Goal: Transaction & Acquisition: Subscribe to service/newsletter

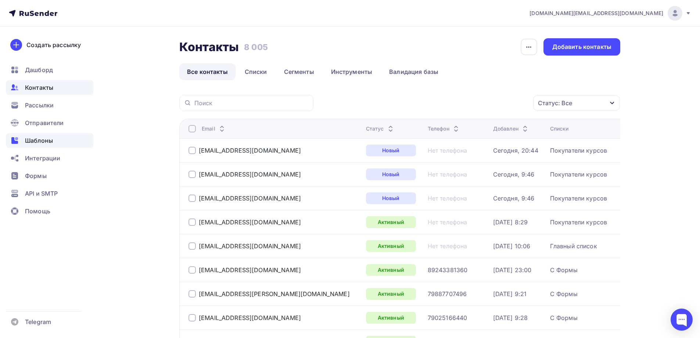
click at [52, 138] on span "Шаблоны" at bounding box center [39, 140] width 28 height 9
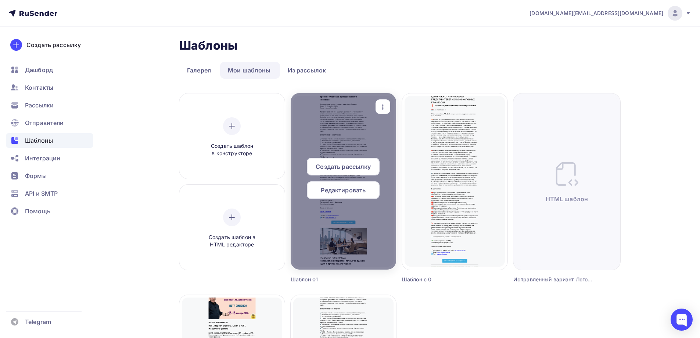
click at [358, 190] on span "Редактировать" at bounding box center [343, 190] width 45 height 9
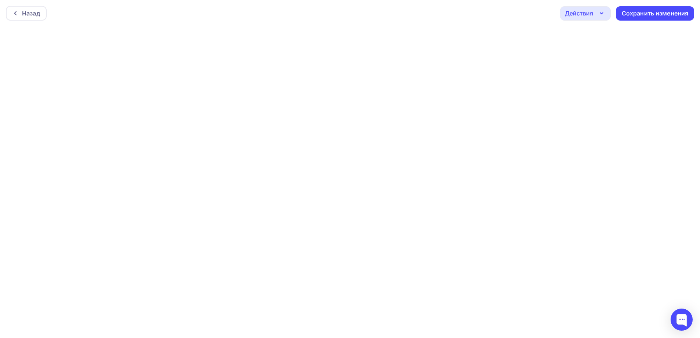
scroll to position [2, 0]
click at [663, 12] on div "Сохранить изменения" at bounding box center [655, 11] width 67 height 8
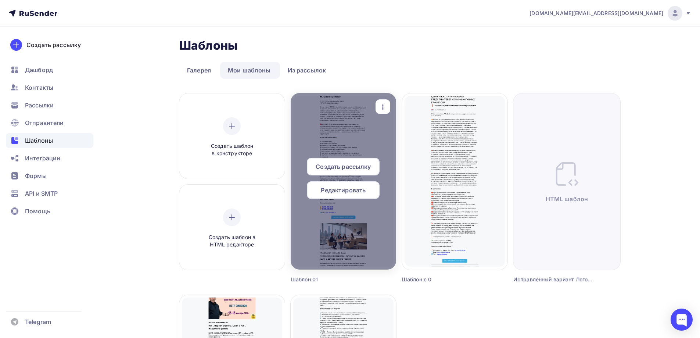
click at [350, 189] on span "Редактировать" at bounding box center [343, 190] width 45 height 9
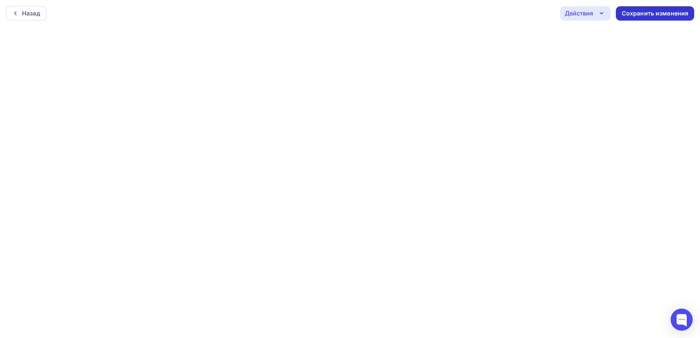
click at [662, 11] on div "Сохранить изменения" at bounding box center [655, 13] width 67 height 8
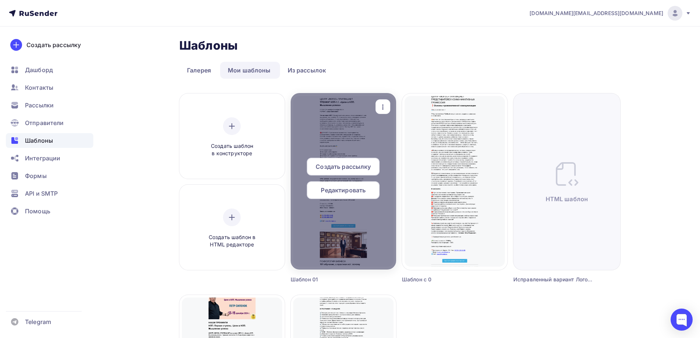
click at [384, 110] on icon "button" at bounding box center [383, 107] width 9 height 9
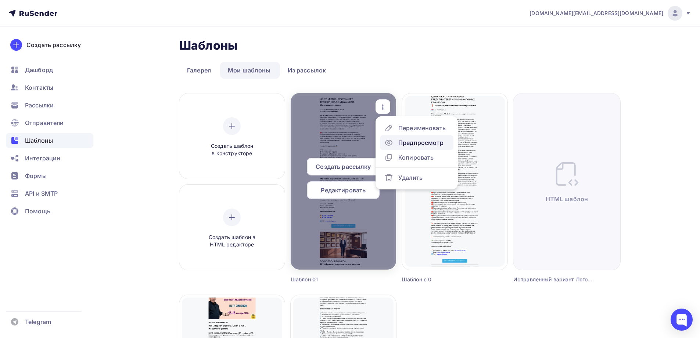
click at [406, 144] on div "Предпросмотр" at bounding box center [420, 142] width 45 height 9
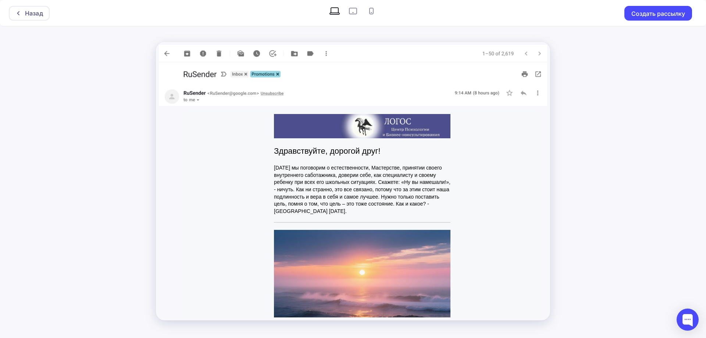
click at [433, 121] on img at bounding box center [362, 126] width 176 height 24
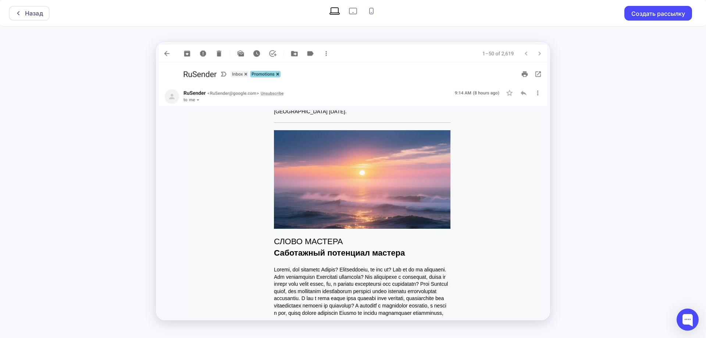
scroll to position [110, 0]
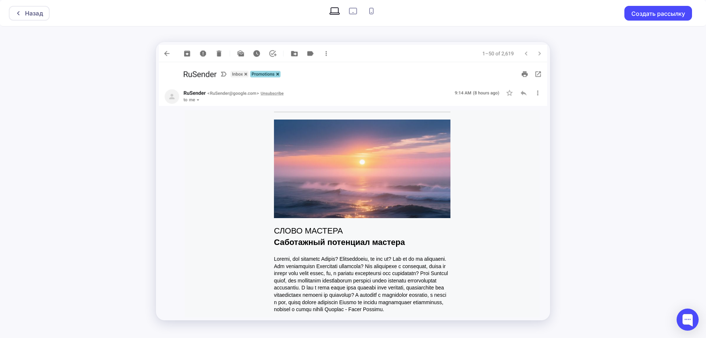
click at [421, 165] on img at bounding box center [362, 168] width 176 height 99
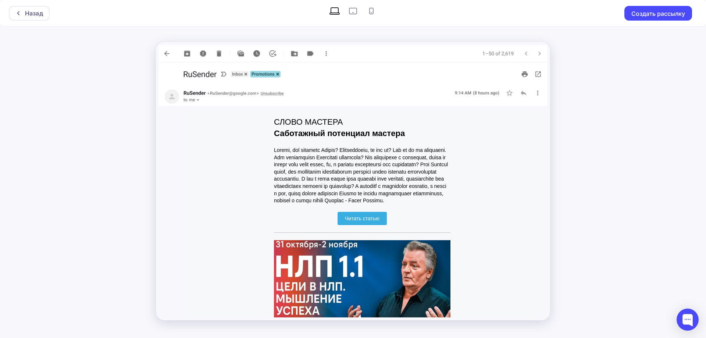
scroll to position [257, 0]
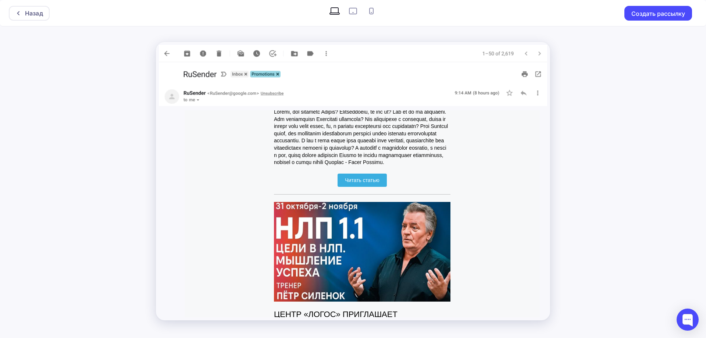
click at [382, 186] on span "Читать статью" at bounding box center [361, 180] width 49 height 14
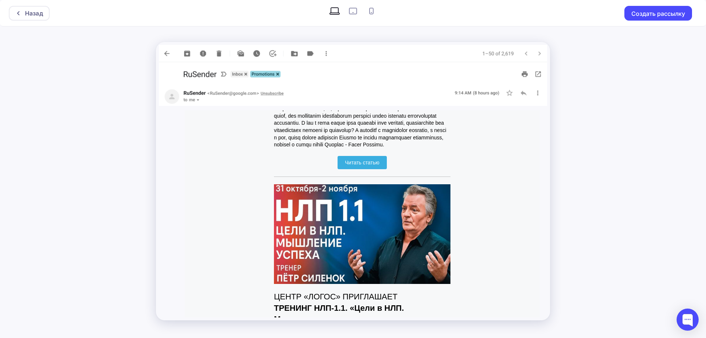
scroll to position [368, 0]
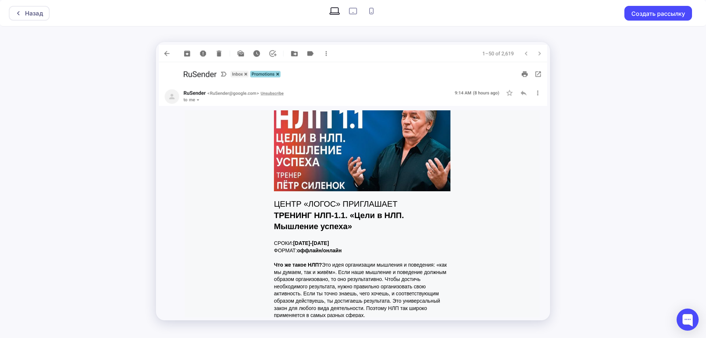
click at [426, 166] on img at bounding box center [362, 141] width 176 height 99
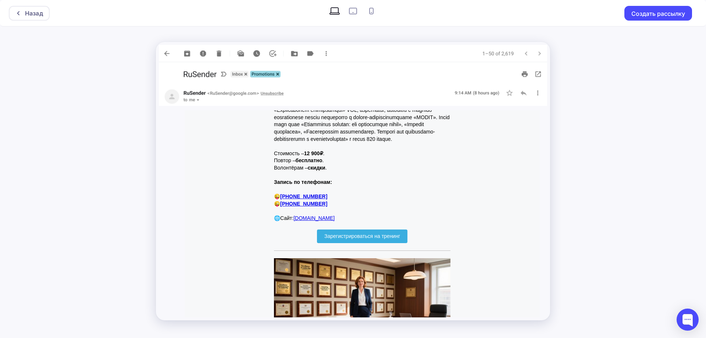
scroll to position [809, 0]
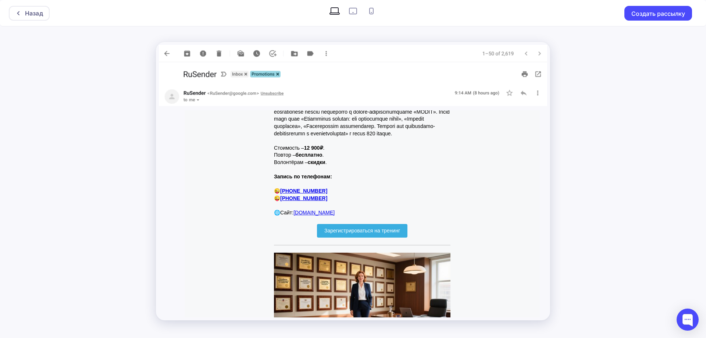
click at [387, 233] on span "Зарегистрироваться на тренинг" at bounding box center [362, 231] width 76 height 6
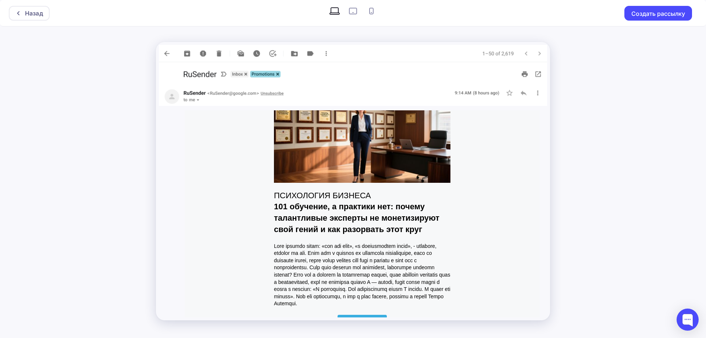
scroll to position [992, 0]
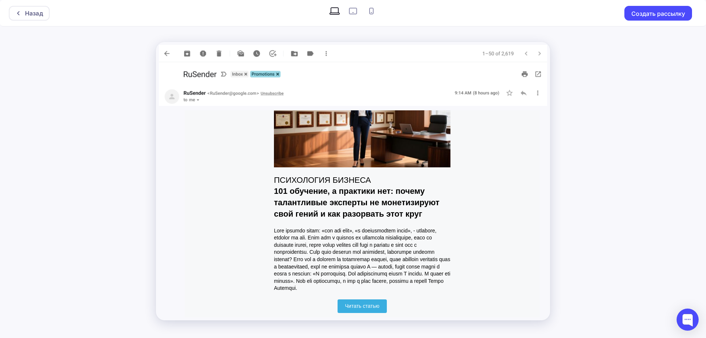
click at [431, 167] on img at bounding box center [362, 118] width 176 height 99
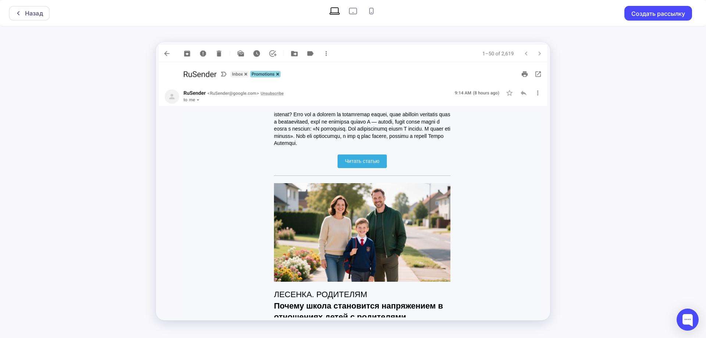
scroll to position [1139, 0]
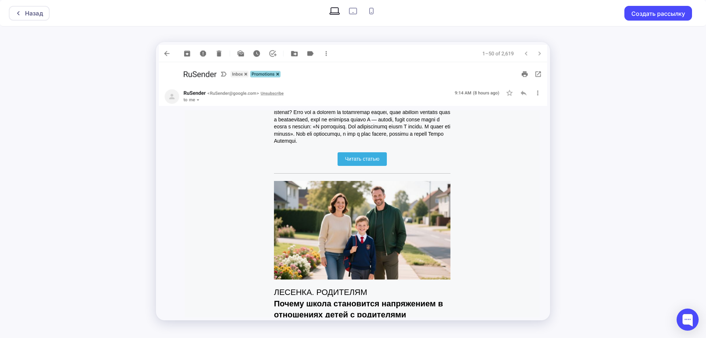
click at [364, 166] on span "Читать статью" at bounding box center [361, 159] width 49 height 14
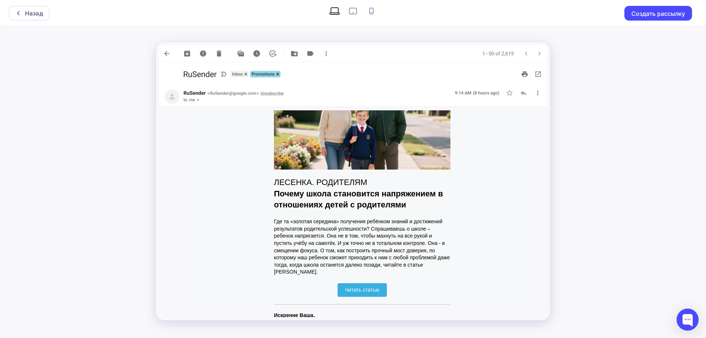
scroll to position [1250, 0]
click at [422, 167] on img at bounding box center [362, 120] width 176 height 99
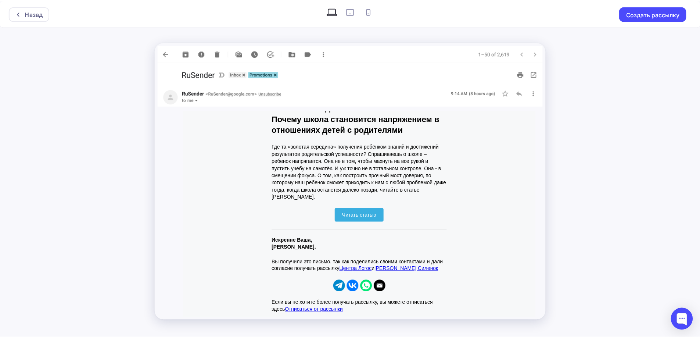
scroll to position [1346, 0]
click at [380, 219] on span "Читать статью" at bounding box center [361, 215] width 49 height 14
click at [32, 16] on div "Назад" at bounding box center [34, 13] width 18 height 9
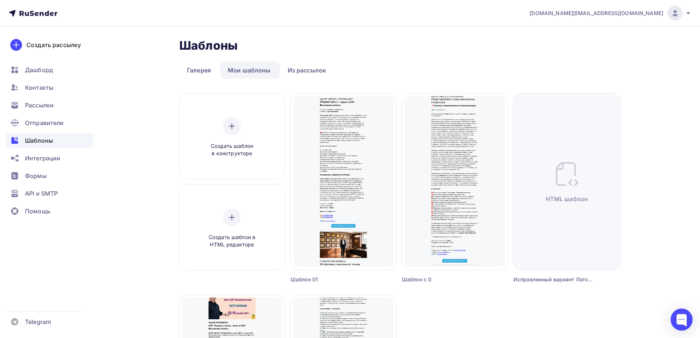
click at [131, 293] on div "Шаблоны Шаблоны Галерея Мои шаблоны Из рассылок Создать шаблон в конструкторе С…" at bounding box center [350, 296] width 602 height 541
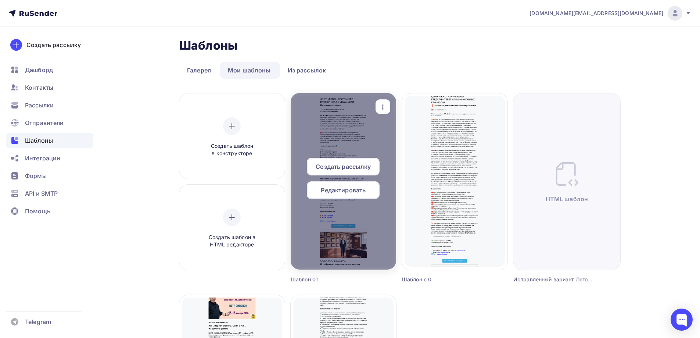
click at [360, 164] on span "Создать рассылку" at bounding box center [343, 166] width 55 height 9
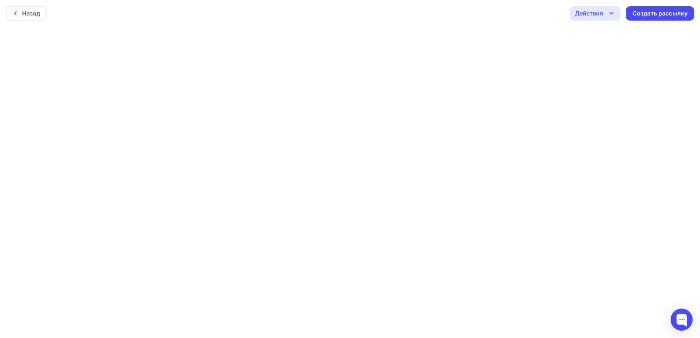
click at [613, 15] on icon "button" at bounding box center [611, 13] width 9 height 9
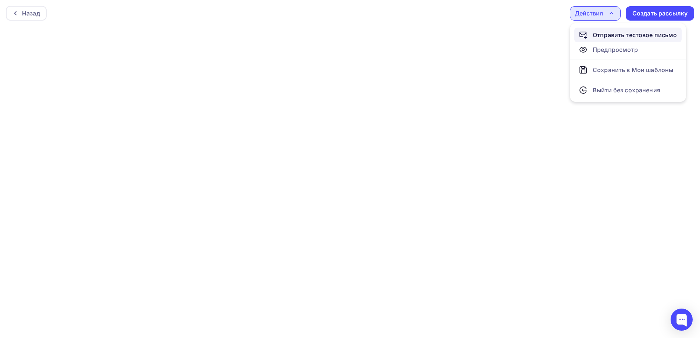
click at [611, 33] on div "Отправить тестовое письмо" at bounding box center [635, 35] width 85 height 9
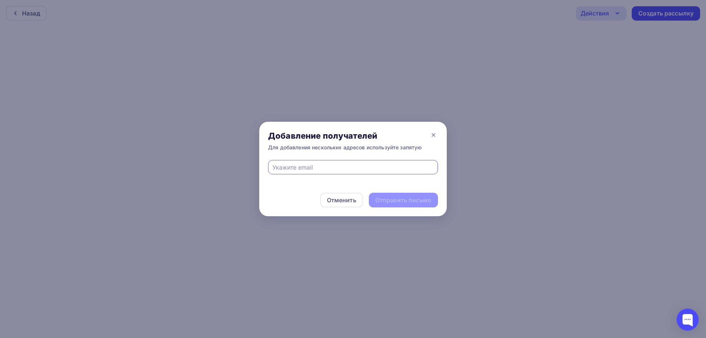
click at [347, 165] on input "text" at bounding box center [352, 167] width 161 height 9
paste input "innasilenok@me.com"
type input "innasilenok@me.com"
click at [398, 203] on div "Отправить письмо" at bounding box center [403, 200] width 56 height 8
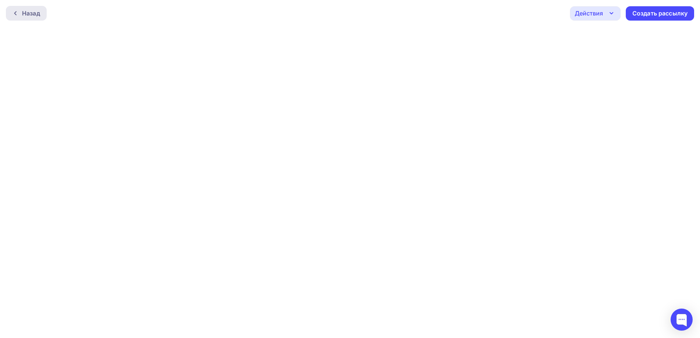
click at [24, 17] on div "Назад" at bounding box center [31, 13] width 18 height 9
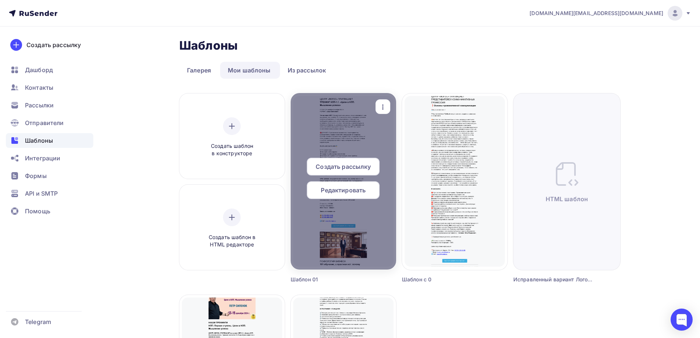
click at [349, 165] on span "Создать рассылку" at bounding box center [343, 166] width 55 height 9
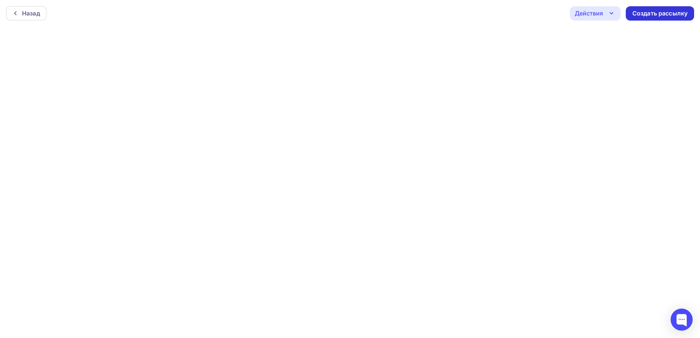
click at [670, 11] on div "Создать рассылку" at bounding box center [660, 13] width 55 height 8
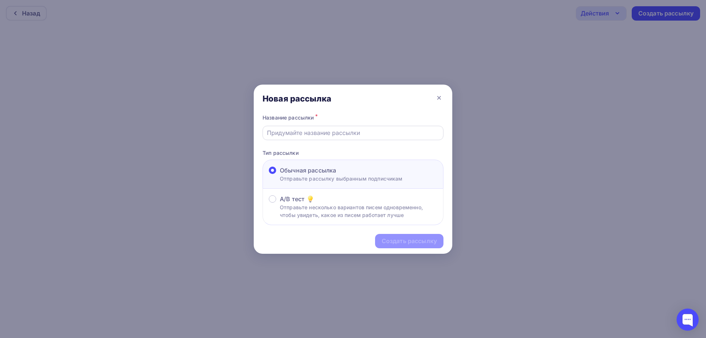
click at [334, 128] on input "text" at bounding box center [353, 132] width 172 height 9
paste input "Рассылка-53 Центр психологии ЛОГОС"
type input "Рассылка-53 Центр психологии ЛОГОС"
click at [402, 242] on div "Создать рассылку" at bounding box center [409, 241] width 55 height 8
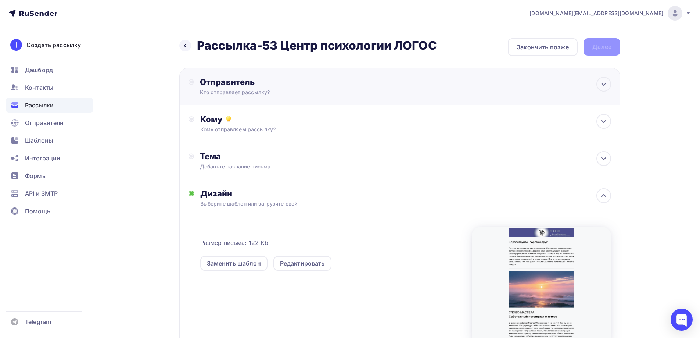
click at [351, 90] on div "Отправитель Кто отправляет рассылку? Email * r-psy.ru@yandex.ru info@nlp-logos.…" at bounding box center [279, 86] width 159 height 19
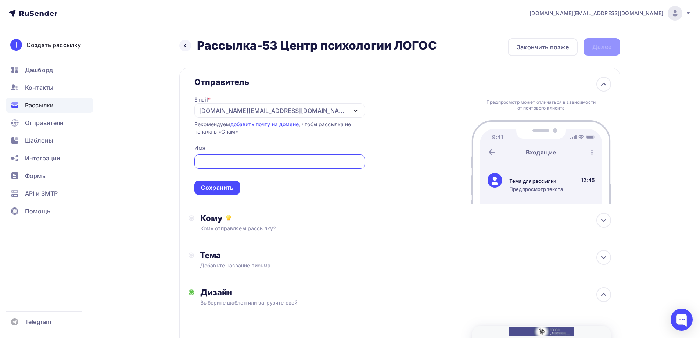
click at [278, 112] on div "[DOMAIN_NAME][EMAIL_ADDRESS][DOMAIN_NAME]" at bounding box center [279, 110] width 171 height 14
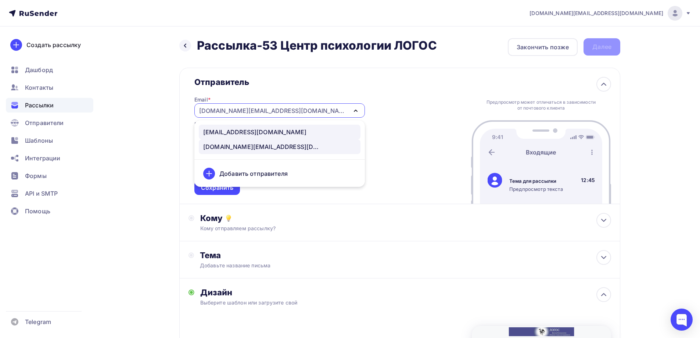
click at [250, 133] on div "info@nlp-logos.ru" at bounding box center [254, 132] width 103 height 9
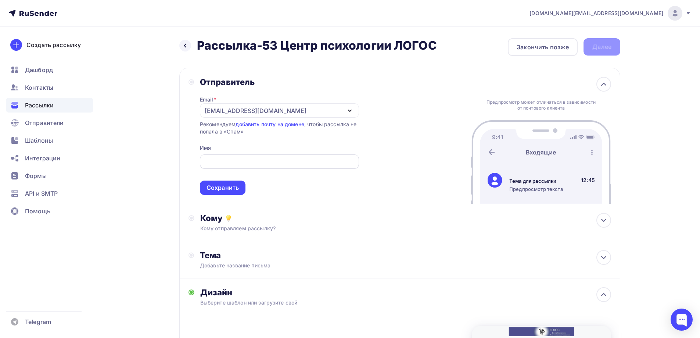
click at [241, 165] on input "text" at bounding box center [279, 161] width 151 height 9
paste input "Центр психологии ЛОГОС"
type input "Центр психологии ЛОГОС"
click at [235, 183] on div "Сохранить" at bounding box center [223, 187] width 46 height 14
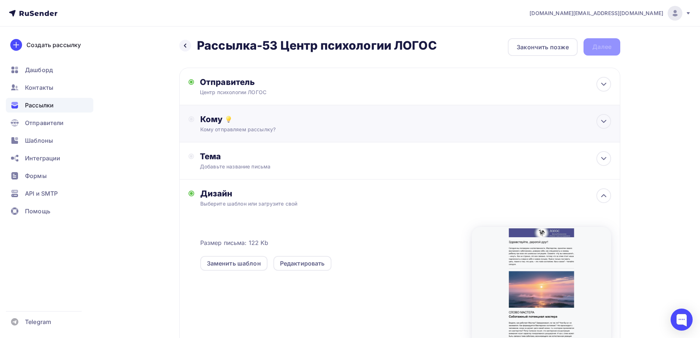
click at [261, 119] on div "Кому" at bounding box center [405, 119] width 411 height 10
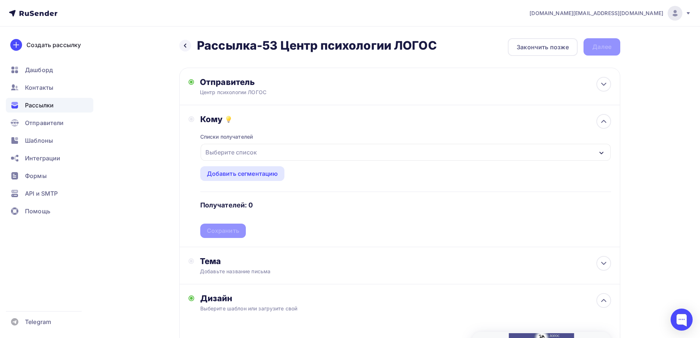
click at [237, 153] on div "Выберите список" at bounding box center [231, 152] width 57 height 13
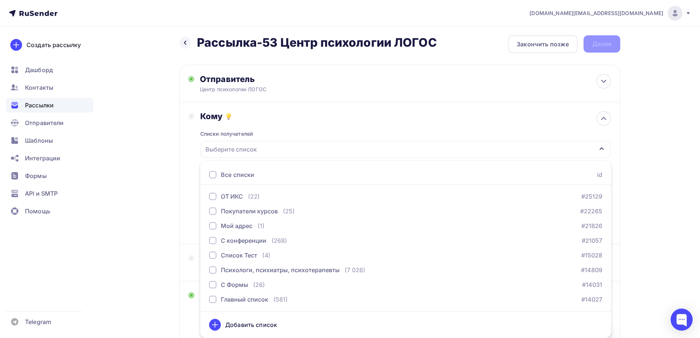
click at [210, 174] on div at bounding box center [212, 174] width 7 height 7
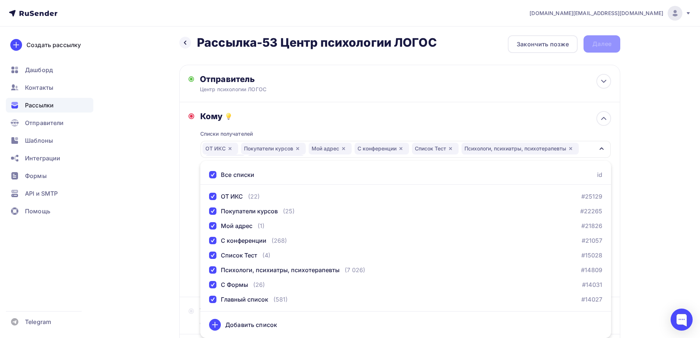
click at [445, 118] on div "Кому" at bounding box center [405, 116] width 411 height 10
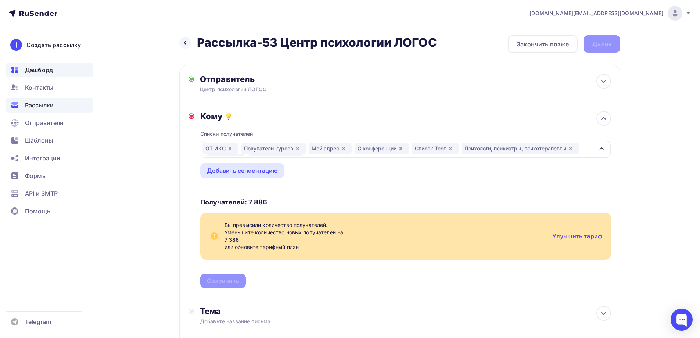
click at [49, 70] on span "Дашборд" at bounding box center [39, 69] width 28 height 9
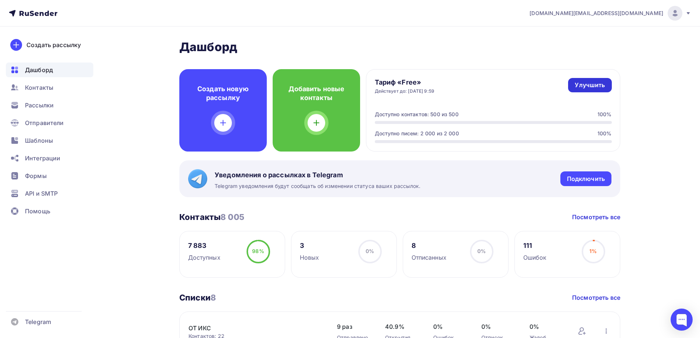
click at [596, 86] on div "Улучшить" at bounding box center [590, 85] width 30 height 8
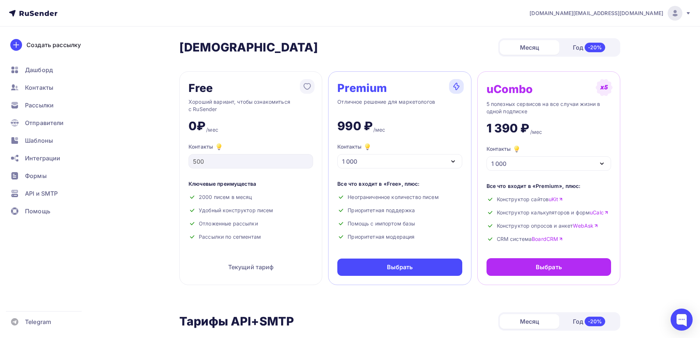
click at [453, 161] on icon "button" at bounding box center [453, 161] width 9 height 9
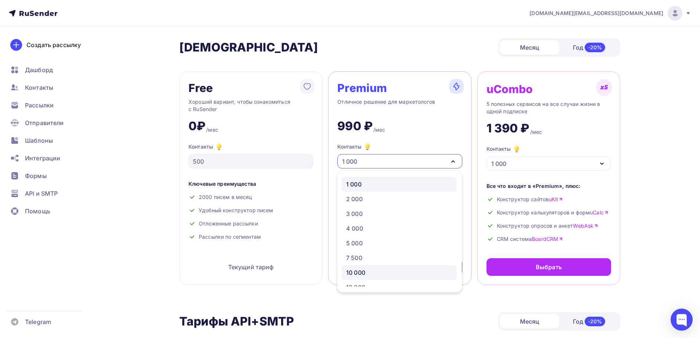
click at [368, 270] on div "10 000" at bounding box center [399, 272] width 106 height 9
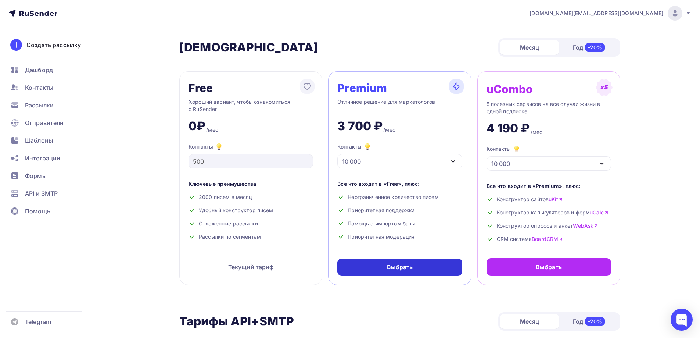
click at [413, 268] on div "Выбрать" at bounding box center [399, 266] width 125 height 17
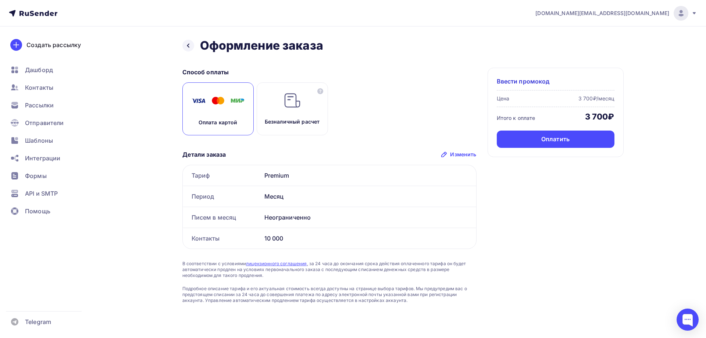
click at [229, 110] on img at bounding box center [218, 101] width 59 height 18
click at [585, 140] on div "Оплатить" at bounding box center [556, 138] width 118 height 17
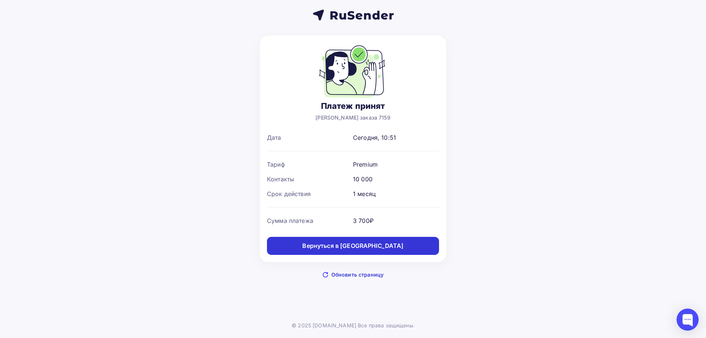
click at [364, 246] on div "Вернуться в [GEOGRAPHIC_DATA]" at bounding box center [352, 245] width 101 height 8
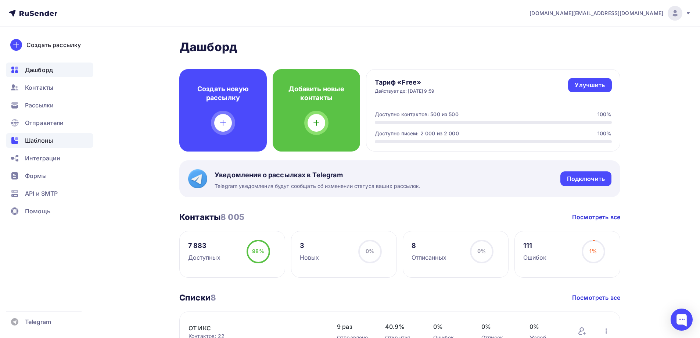
click at [60, 140] on div "Шаблоны" at bounding box center [49, 140] width 87 height 15
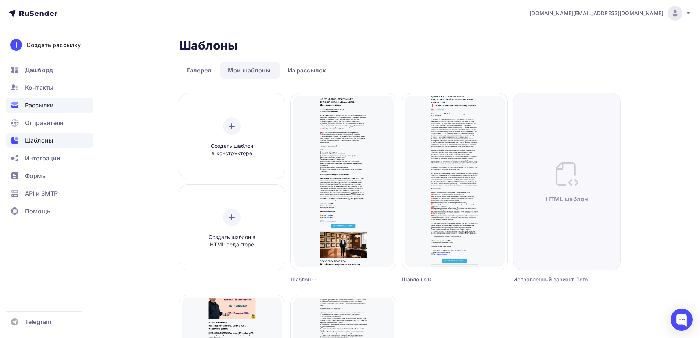
click at [53, 104] on span "Рассылки" at bounding box center [39, 105] width 29 height 9
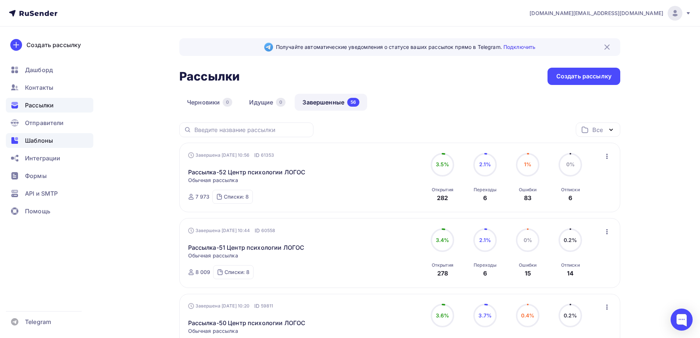
click at [71, 139] on div "Шаблоны" at bounding box center [49, 140] width 87 height 15
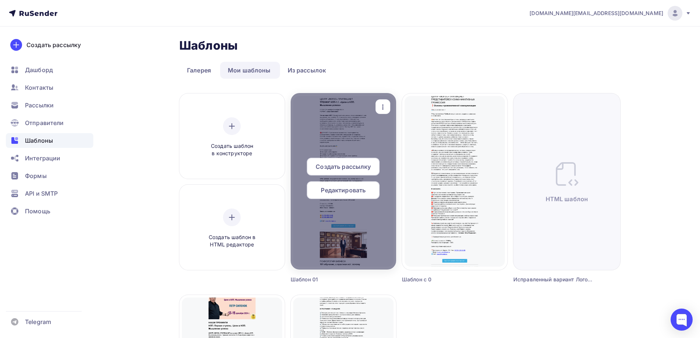
click at [353, 166] on span "Создать рассылку" at bounding box center [343, 166] width 55 height 9
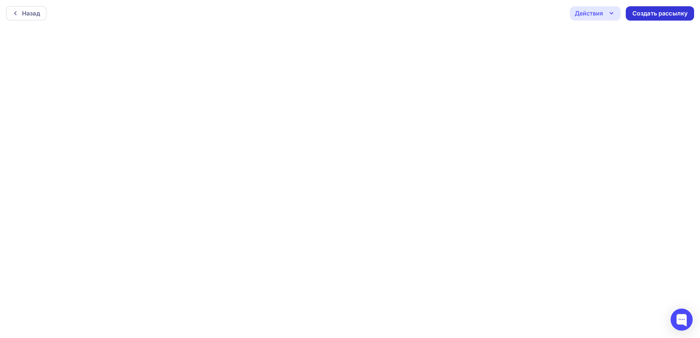
click at [660, 13] on div "Создать рассылку" at bounding box center [660, 13] width 55 height 8
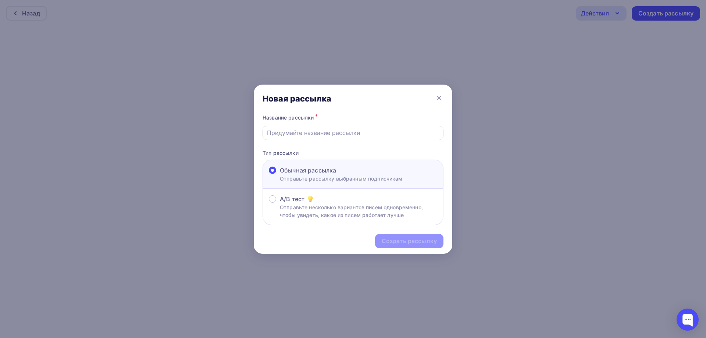
click at [340, 135] on input "text" at bounding box center [353, 132] width 172 height 9
paste input "Рассылка-53 Центр психологии ЛОГОС"
type input "Рассылка-53 Центр психологии ЛОГОС"
click at [411, 240] on div "Создать рассылку" at bounding box center [409, 241] width 55 height 8
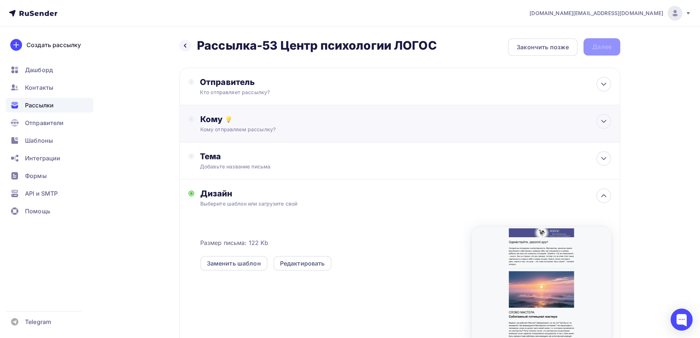
click at [317, 128] on div "Кому отправляем рассылку?" at bounding box center [385, 129] width 370 height 7
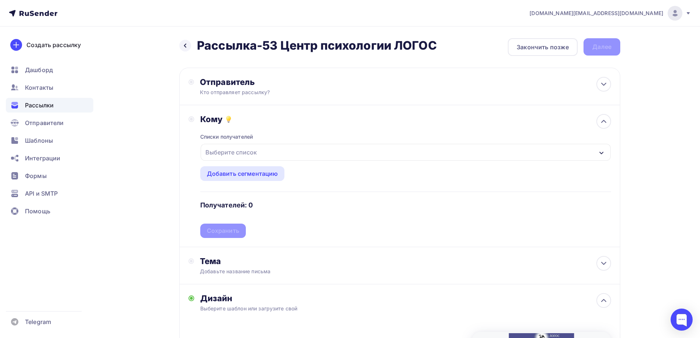
click at [257, 151] on div "Выберите список" at bounding box center [231, 152] width 57 height 13
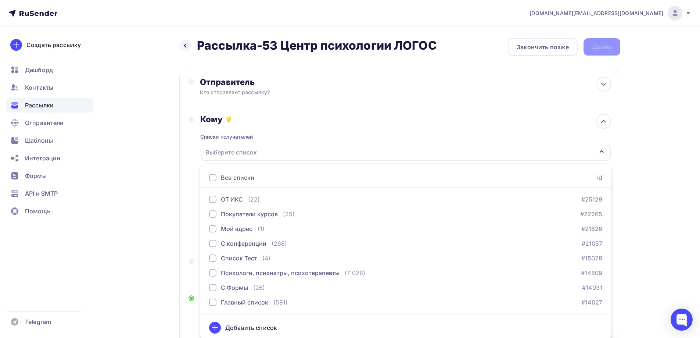
scroll to position [3, 0]
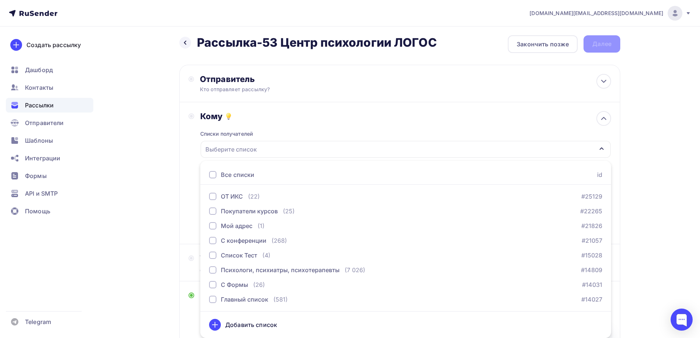
click at [233, 172] on div "Все списки" at bounding box center [237, 174] width 33 height 9
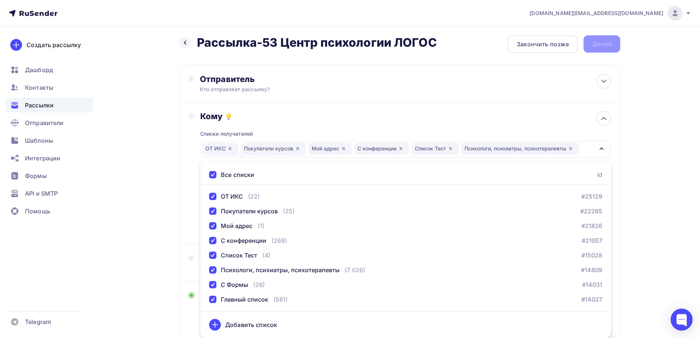
click at [470, 119] on div "Кому" at bounding box center [405, 116] width 411 height 10
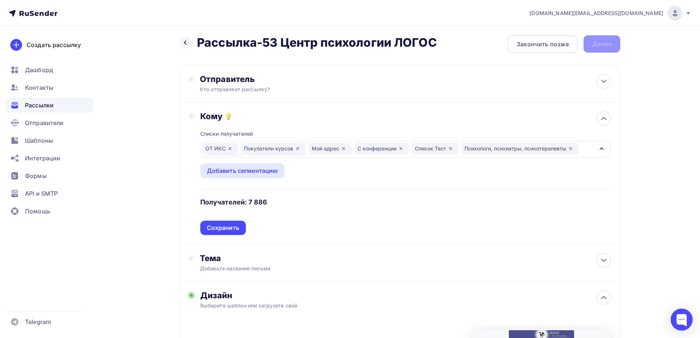
click at [352, 119] on div "Кому" at bounding box center [405, 116] width 411 height 10
click at [232, 226] on div "Сохранить" at bounding box center [223, 227] width 32 height 8
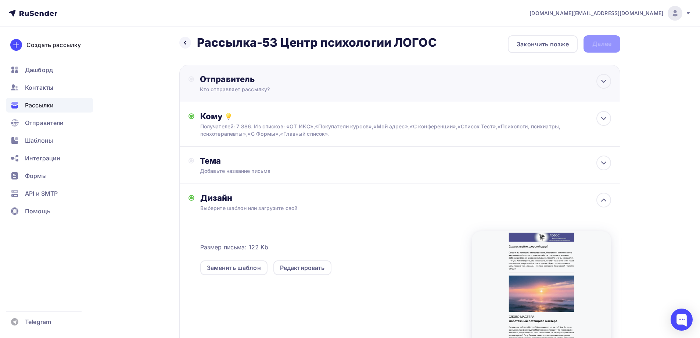
click at [350, 85] on div "Отправитель Кто отправляет рассылку? Email * r-psy.ru@yandex.ru info@nlp-logos.…" at bounding box center [279, 83] width 159 height 19
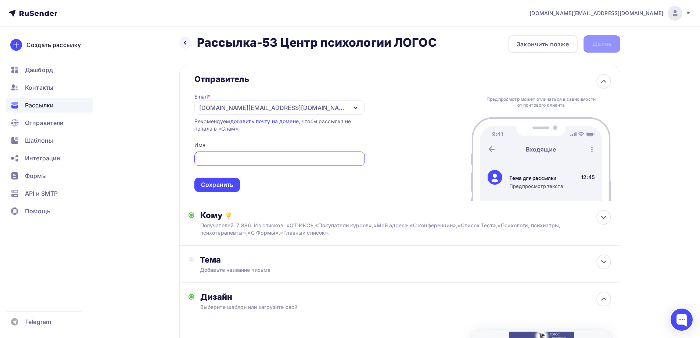
scroll to position [0, 0]
click at [266, 109] on div "[DOMAIN_NAME][EMAIL_ADDRESS][DOMAIN_NAME]" at bounding box center [279, 107] width 171 height 14
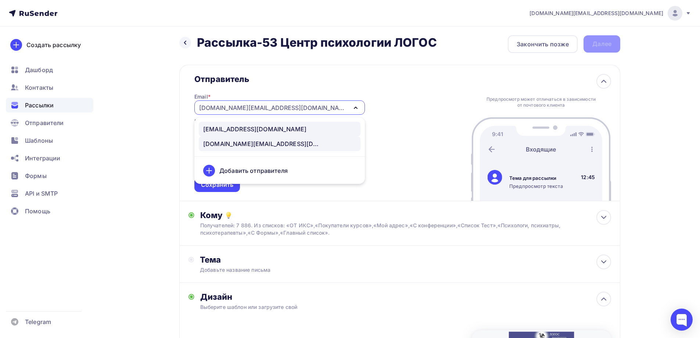
click at [239, 127] on div "info@nlp-logos.ru" at bounding box center [254, 129] width 103 height 9
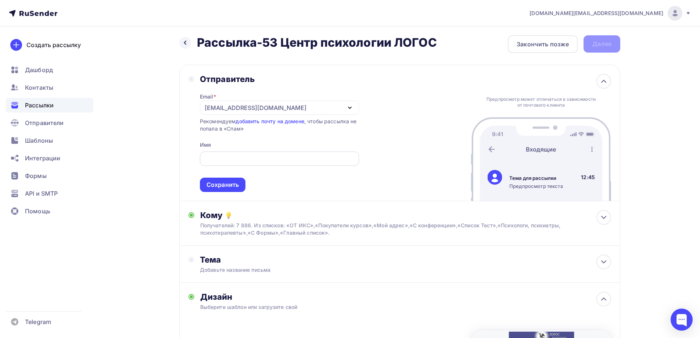
click at [274, 153] on div at bounding box center [279, 158] width 159 height 14
click at [251, 161] on input "text" at bounding box center [279, 158] width 151 height 9
paste input "Центр психологии ЛОГОС"
type input "Центр психологии ЛОГОС"
click at [233, 185] on div "Сохранить" at bounding box center [223, 184] width 32 height 8
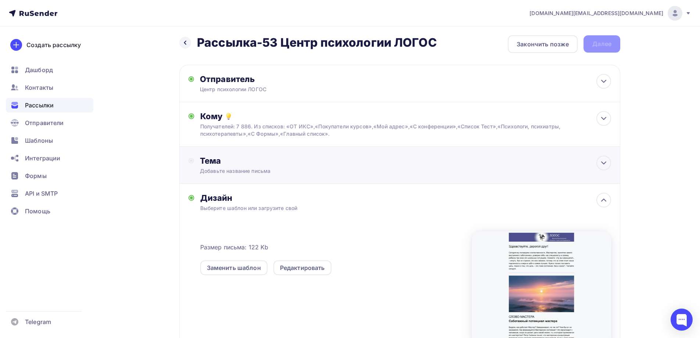
click at [255, 161] on div "Тема" at bounding box center [272, 160] width 145 height 10
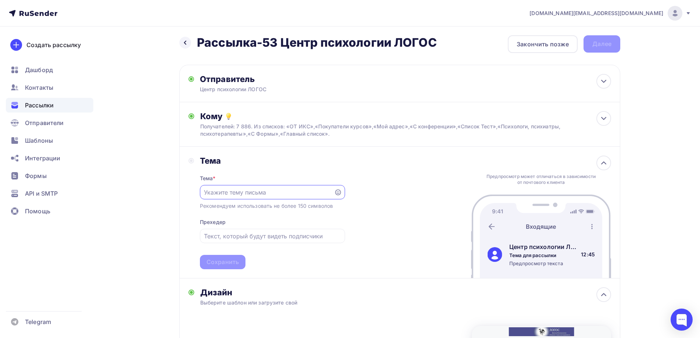
click at [250, 191] on input "text" at bounding box center [267, 192] width 126 height 9
paste input "О подлинности и вере в лучшее"
type input "О подлинности и вере в лучшее"
click at [240, 235] on input "text" at bounding box center [272, 236] width 137 height 9
paste input "Договариваемся со своим внутренним саботажником и идем к цели"
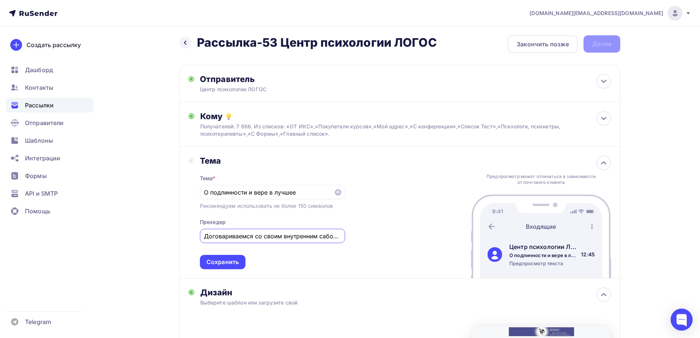
scroll to position [0, 64]
type input "Договариваемся со своим внутренним саботажником и идем к цели"
click at [221, 260] on div "Сохранить" at bounding box center [223, 262] width 32 height 8
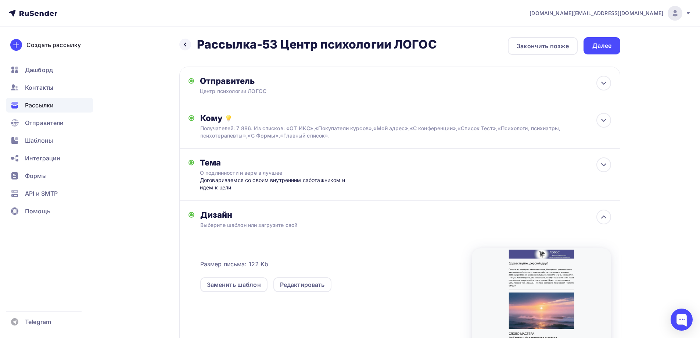
scroll to position [0, 0]
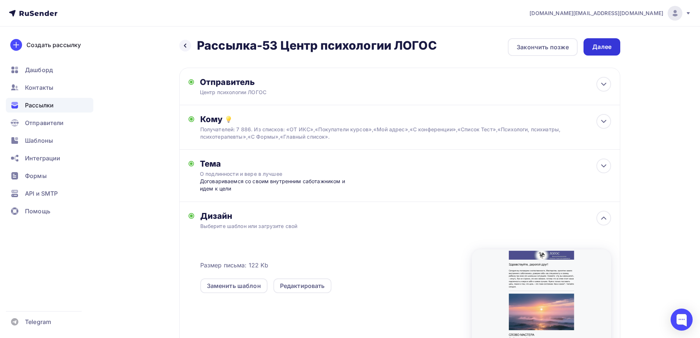
click at [607, 42] on div "Далее" at bounding box center [602, 46] width 37 height 17
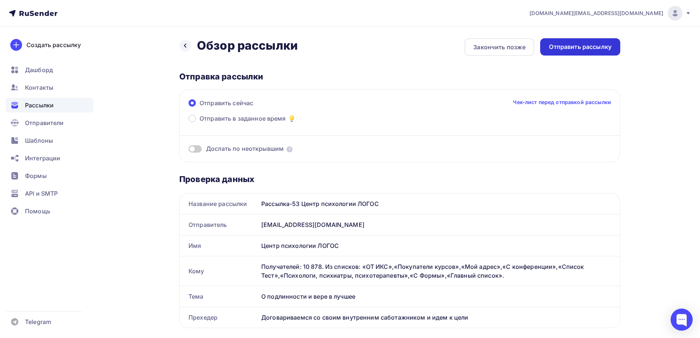
click at [580, 45] on div "Отправить рассылку" at bounding box center [580, 47] width 62 height 8
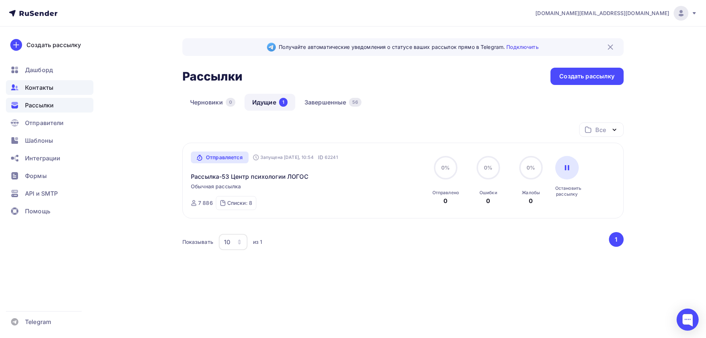
click at [63, 89] on div "Контакты" at bounding box center [49, 87] width 87 height 15
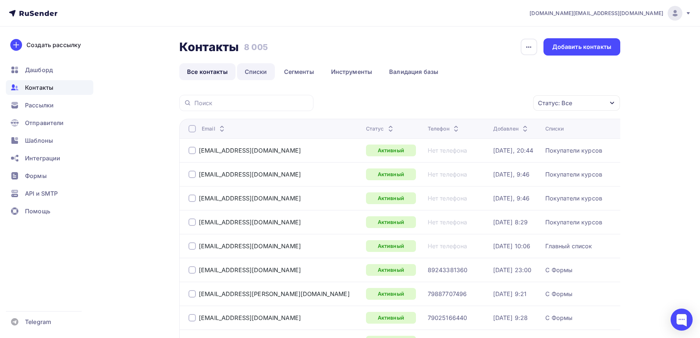
click at [259, 72] on link "Списки" at bounding box center [256, 71] width 38 height 17
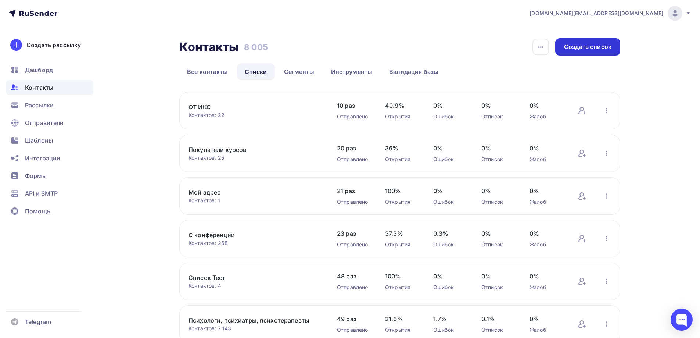
click at [589, 51] on div "Создать список" at bounding box center [587, 46] width 65 height 17
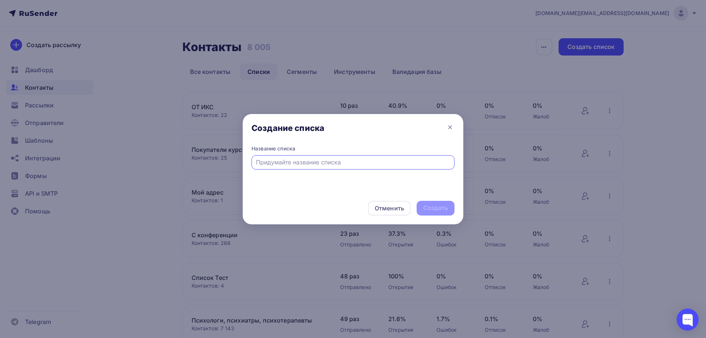
click at [361, 160] on input "text" at bounding box center [353, 162] width 194 height 9
type input "База Психологов с 2ГИС"
click at [432, 208] on div "Создать" at bounding box center [435, 208] width 25 height 8
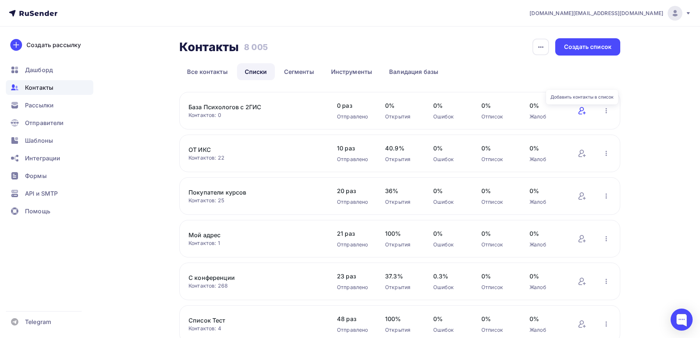
click at [581, 112] on icon at bounding box center [582, 110] width 9 height 9
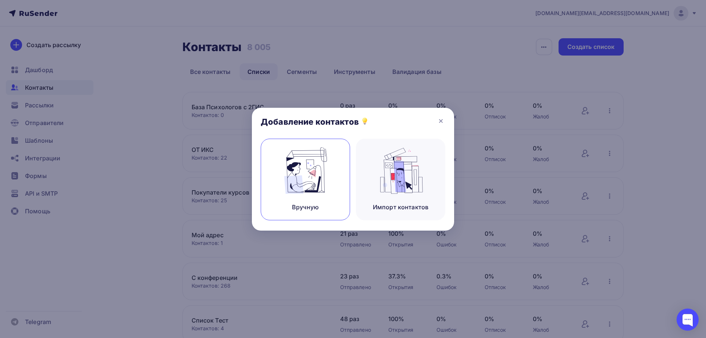
click at [307, 183] on img at bounding box center [305, 170] width 49 height 46
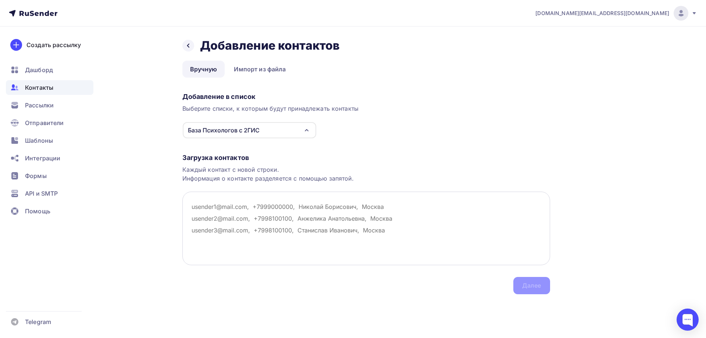
click at [259, 207] on textarea at bounding box center [366, 228] width 368 height 74
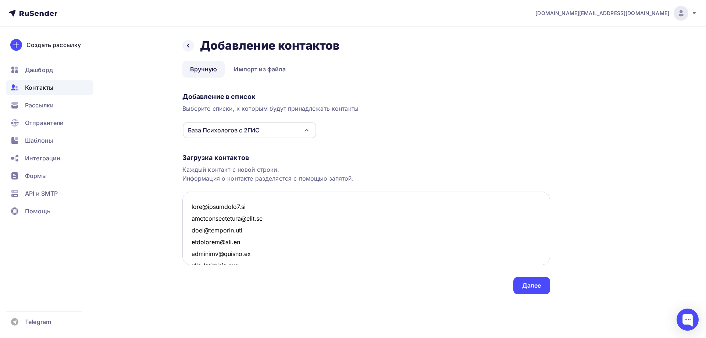
scroll to position [11319, 0]
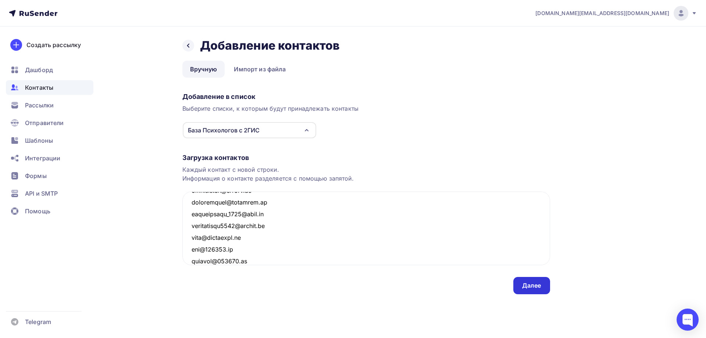
type textarea "olga@psycholog1.ru mentalconsulting@mail.ru info@minzdrav.gov medcenter@dme.ru …"
click at [532, 286] on div "Далее" at bounding box center [531, 285] width 19 height 8
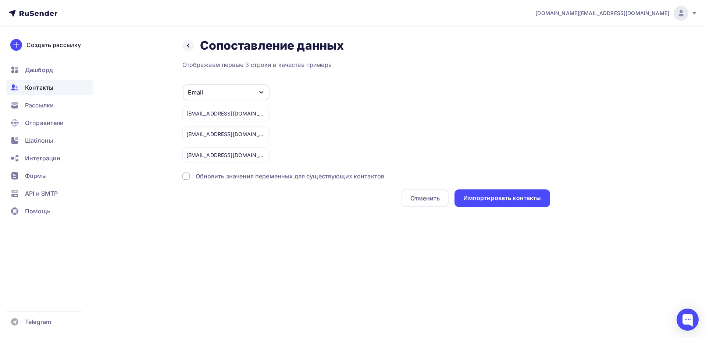
click at [188, 178] on div at bounding box center [185, 175] width 7 height 7
click at [502, 201] on div "Импортировать контакты" at bounding box center [502, 198] width 78 height 8
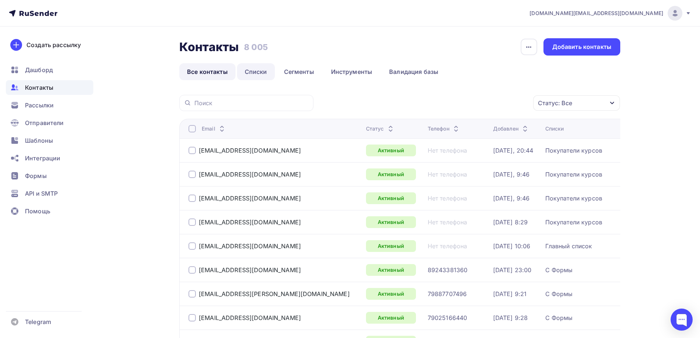
click at [262, 72] on link "Списки" at bounding box center [256, 71] width 38 height 17
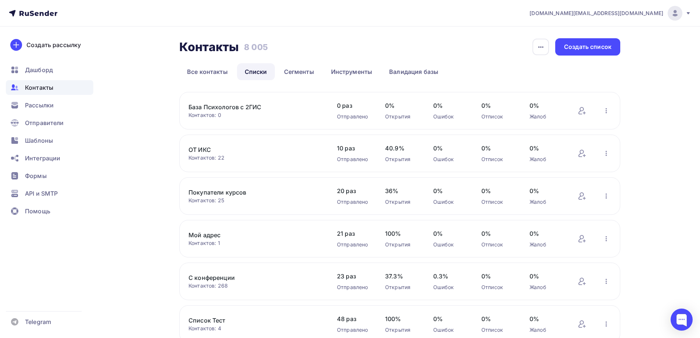
click at [646, 168] on div "Контакты Контакты 8 005 8 005 История импорта Создать список Все контакты Списк…" at bounding box center [350, 276] width 602 height 501
